Goal: Task Accomplishment & Management: Complete application form

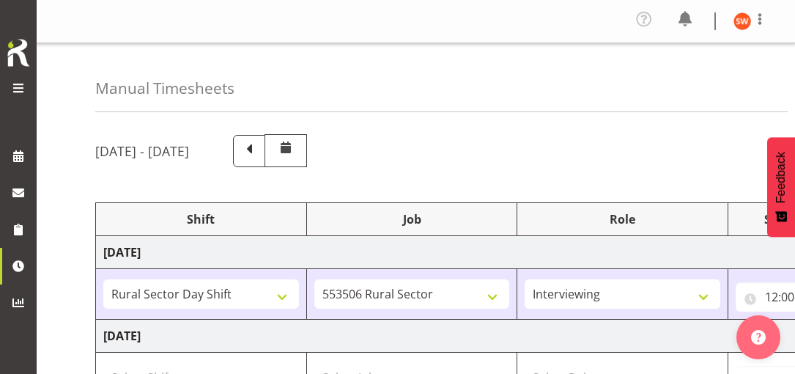
select select "81297"
select select "10587"
select select "47"
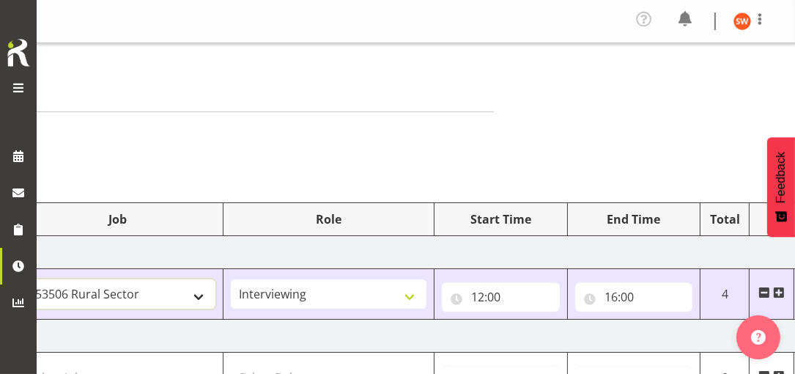
click at [208, 295] on select "550060 IF Admin 553492 World Poll Aus Wave 2 Main 2025 553493 World Poll NZ Wav…" at bounding box center [119, 293] width 196 height 29
click at [763, 19] on span at bounding box center [760, 19] width 18 height 18
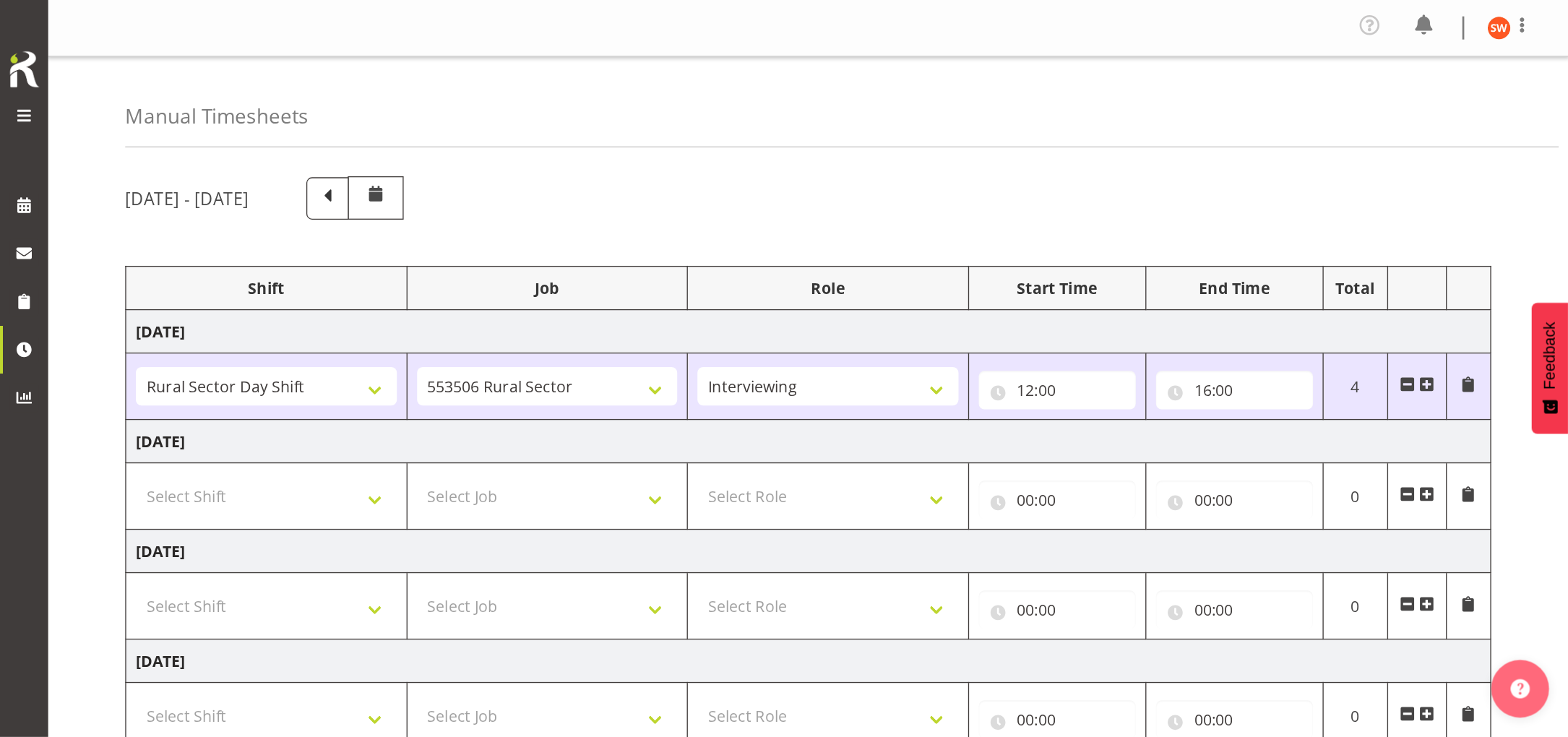
scroll to position [0, 0]
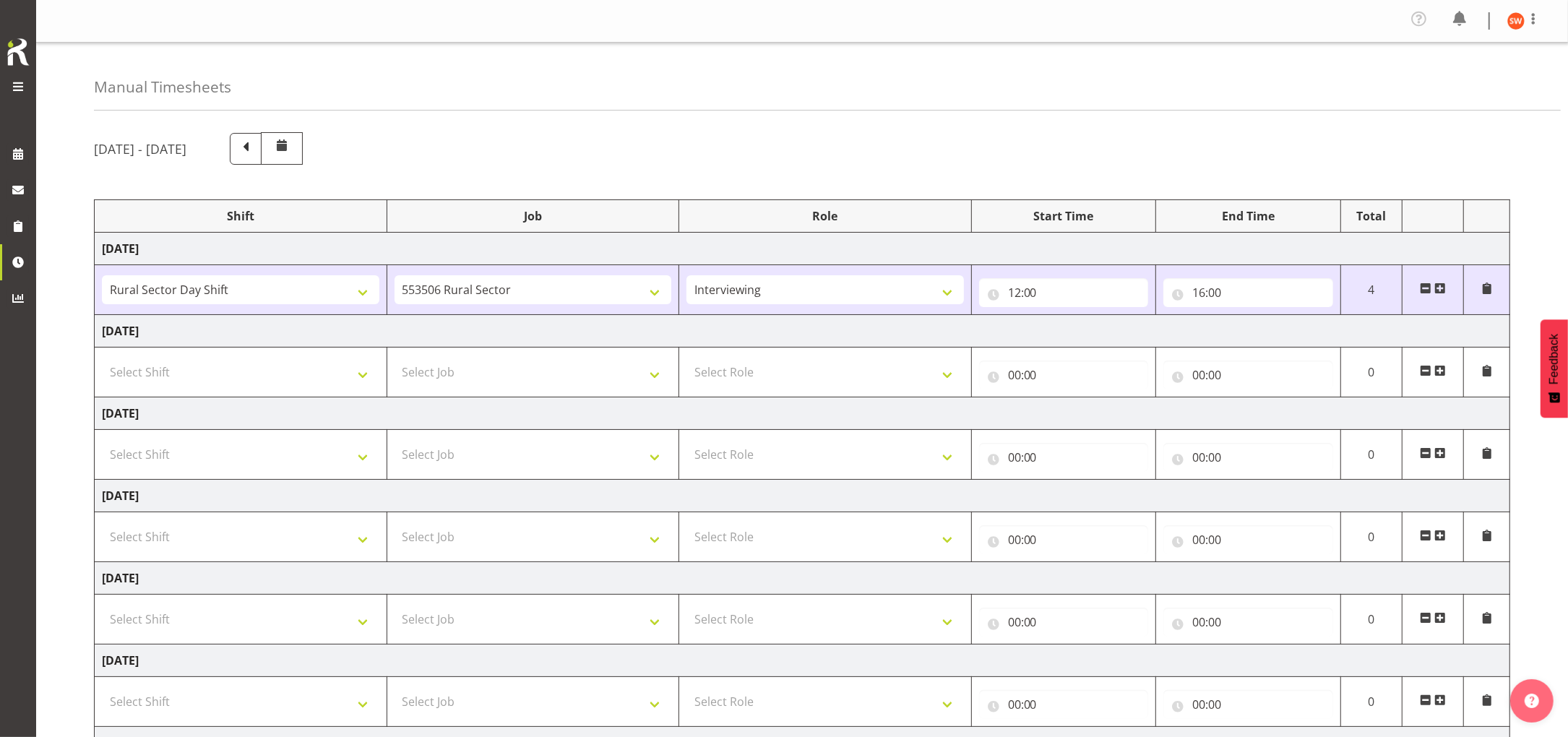
drag, startPoint x: 669, startPoint y: 0, endPoint x: 1430, endPoint y: 142, distance: 774.1
click at [783, 142] on div "[DATE] - [DATE]" at bounding box center [802, 148] width 1416 height 33
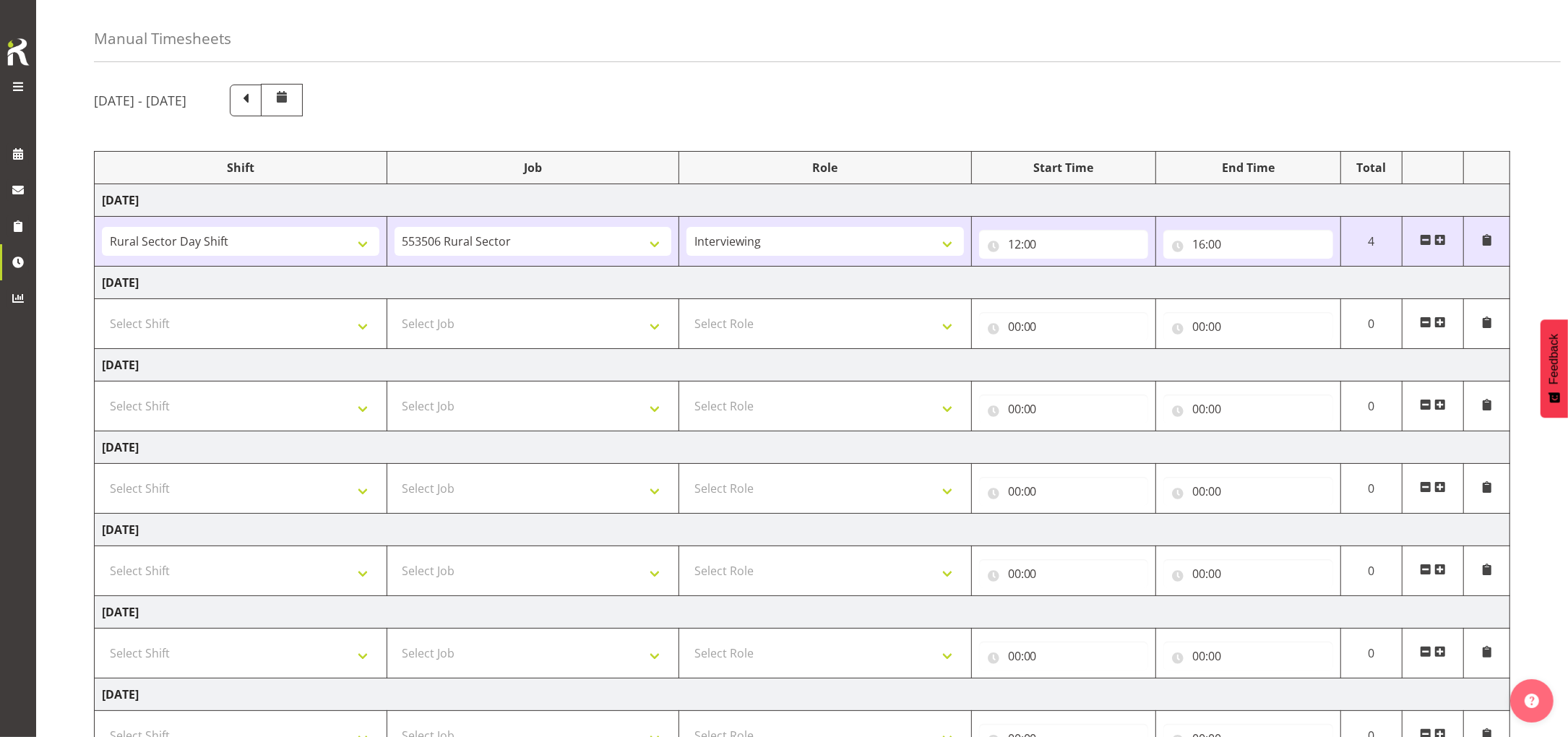
scroll to position [176, 0]
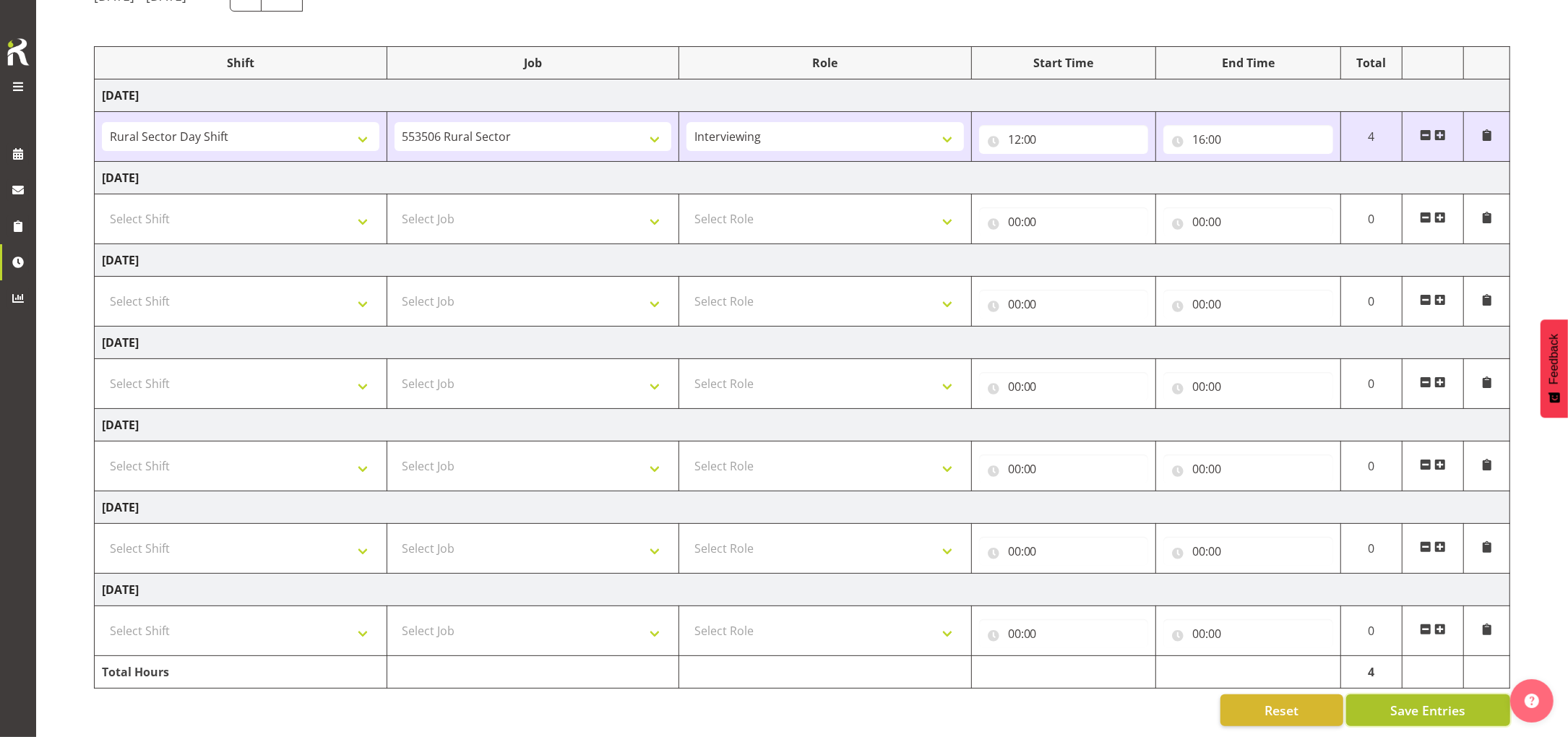
click at [783, 368] on span "Save Entries" at bounding box center [1428, 710] width 75 height 19
click at [783, 368] on div "[DATE] - [DATE] Shift Job Role Start Time End Time Total [DATE] !!Weekend Resid…" at bounding box center [830, 353] width 1474 height 770
